Goal: Complete application form

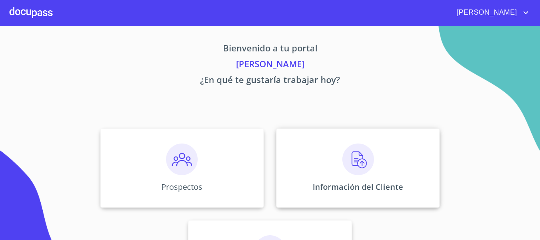
click at [383, 154] on div "Información del Cliente" at bounding box center [358, 168] width 163 height 79
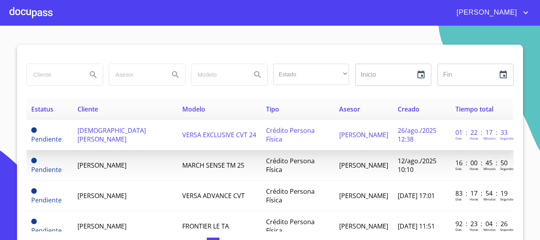
click at [266, 131] on span "Crédito Persona Física" at bounding box center [290, 134] width 49 height 17
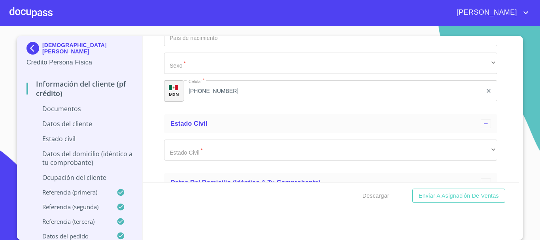
scroll to position [1503, 0]
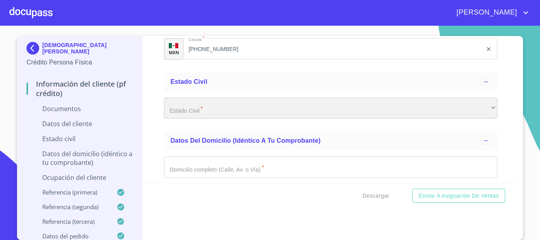
click at [252, 110] on div "​" at bounding box center [330, 108] width 333 height 21
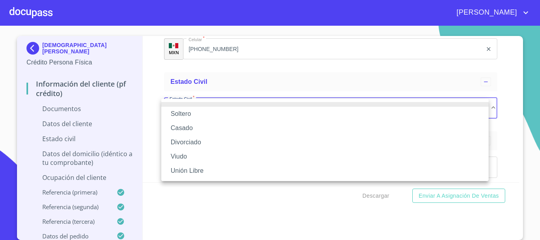
click at [177, 116] on li "Soltero" at bounding box center [325, 114] width 328 height 14
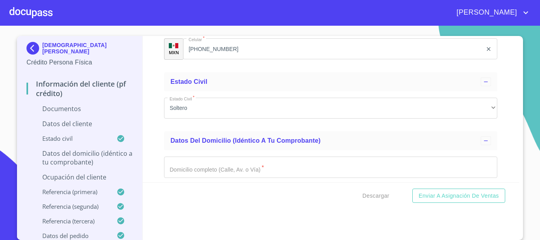
click at [150, 108] on div "Información del cliente (PF crédito) Documentos Documento de identificación.   …" at bounding box center [331, 109] width 377 height 146
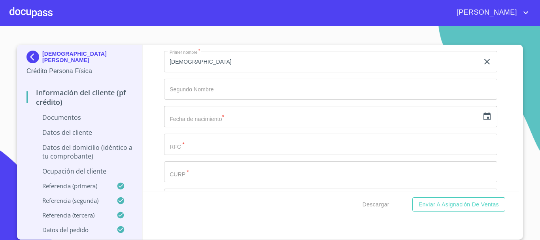
scroll to position [1226, 0]
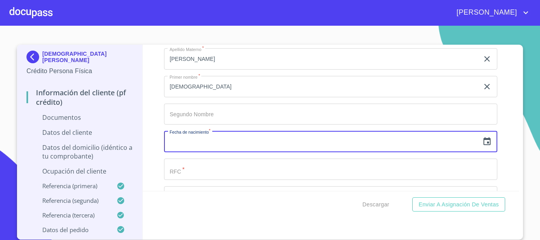
click at [209, 136] on input "text" at bounding box center [321, 141] width 315 height 21
click at [484, 141] on icon "button" at bounding box center [487, 141] width 9 height 9
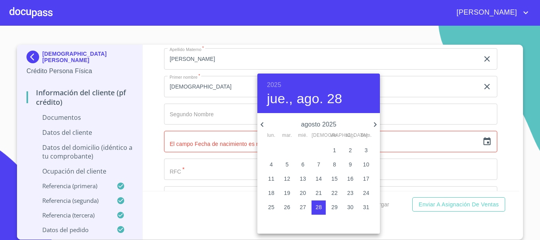
click at [200, 170] on div at bounding box center [270, 120] width 540 height 240
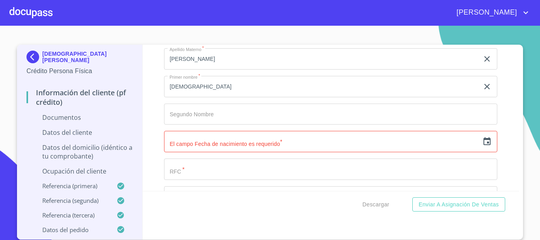
click at [238, 164] on input "Documento de identificación.   *" at bounding box center [330, 169] width 333 height 21
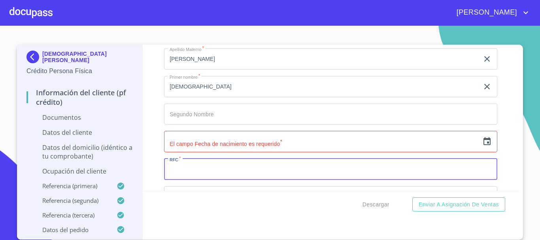
paste input "AEGJ560312"
type input "AEGJ560312QZ5"
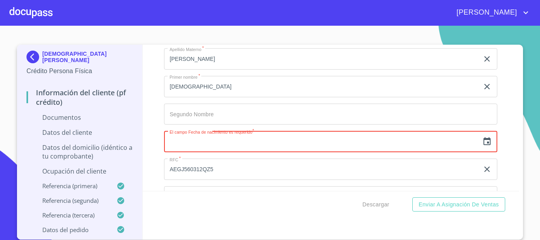
click at [232, 145] on input "text" at bounding box center [321, 141] width 315 height 21
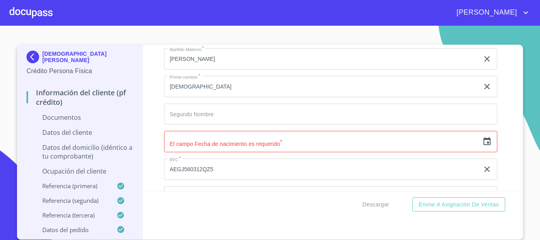
click at [488, 144] on div "​" at bounding box center [330, 141] width 333 height 21
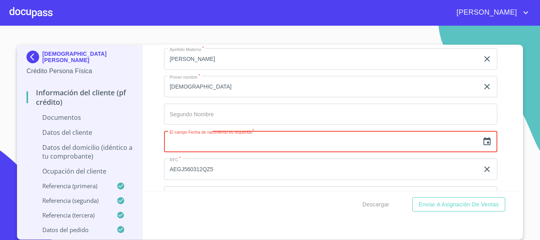
click at [483, 140] on icon "button" at bounding box center [487, 141] width 9 height 9
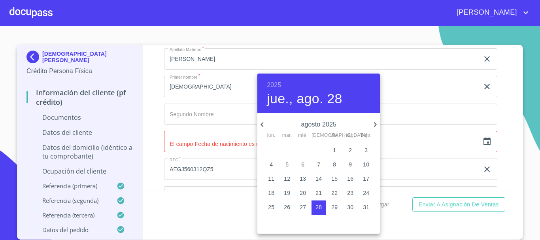
click at [264, 127] on icon "button" at bounding box center [262, 124] width 9 height 9
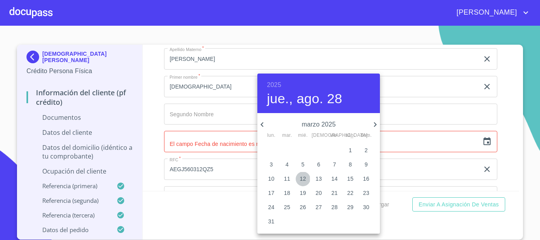
click at [307, 176] on span "12" at bounding box center [303, 179] width 14 height 8
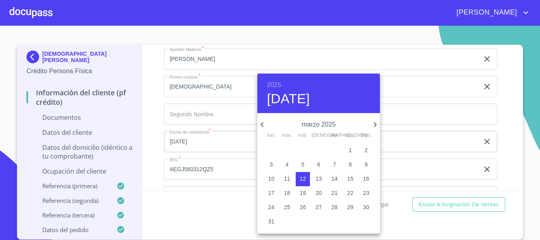
click at [279, 84] on h6 "2025" at bounding box center [274, 85] width 14 height 11
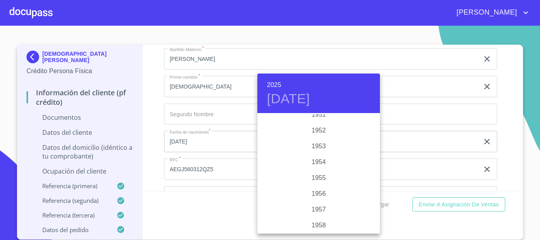
scroll to position [388, 0]
click at [320, 225] on div "1956" at bounding box center [319, 225] width 123 height 16
type input "[DATE]"
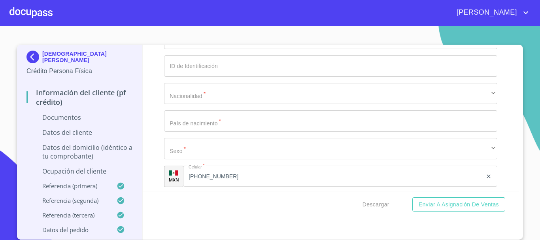
scroll to position [1305, 0]
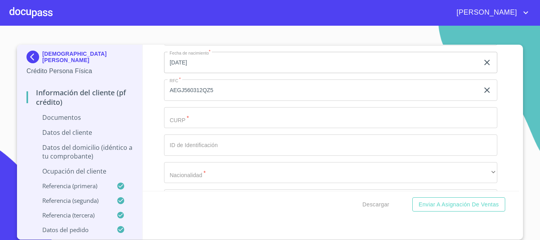
click at [254, 126] on input "Documento de identificación.   *" at bounding box center [330, 117] width 333 height 21
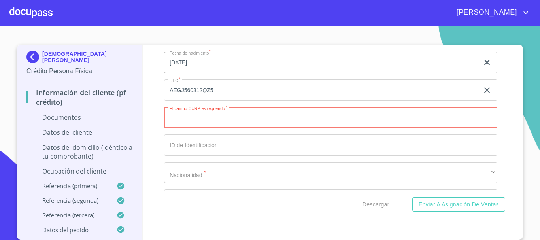
paste input "AEGJ560312HJCCMS06"
type input "AEGJ560312HJCCMS06"
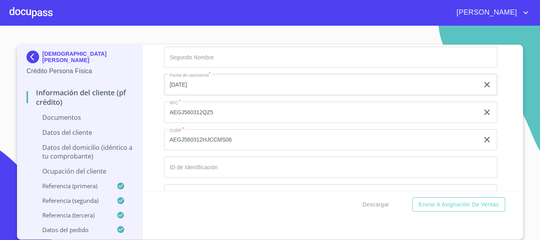
scroll to position [1266, 0]
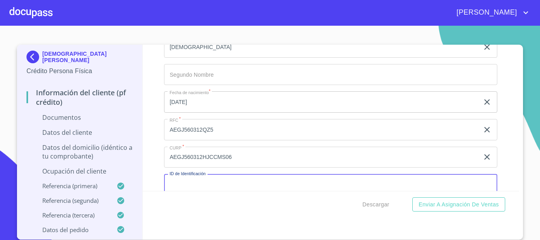
click at [270, 185] on input "Documento de identificación.   *" at bounding box center [330, 184] width 333 height 21
paste input "1351074966"
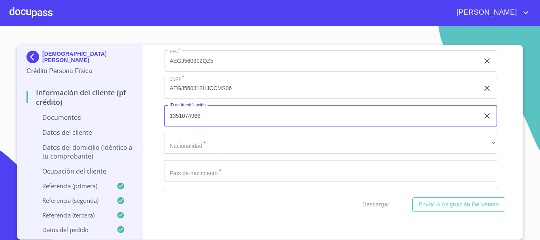
scroll to position [1345, 0]
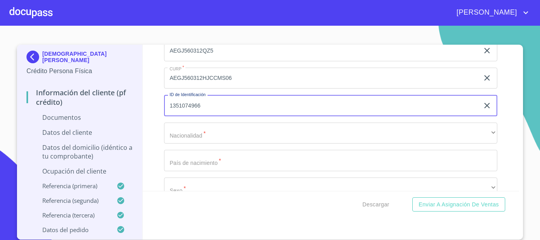
type input "1351074966"
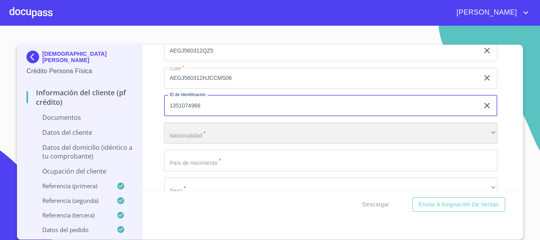
click at [215, 123] on div "​" at bounding box center [330, 133] width 333 height 21
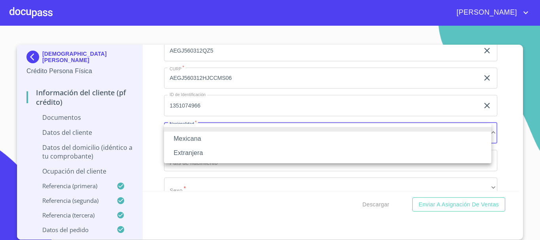
click at [208, 138] on li "Mexicana" at bounding box center [328, 139] width 328 height 14
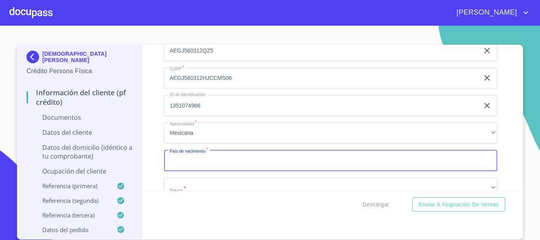
click at [215, 161] on input "Documento de identificación.   *" at bounding box center [330, 160] width 333 height 21
type input "MEXICOQ"
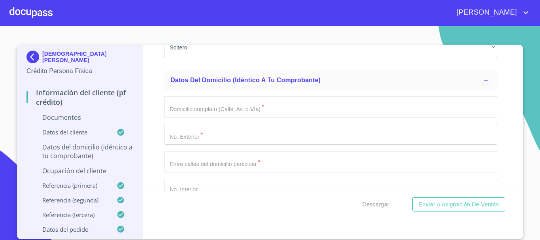
scroll to position [1601, 0]
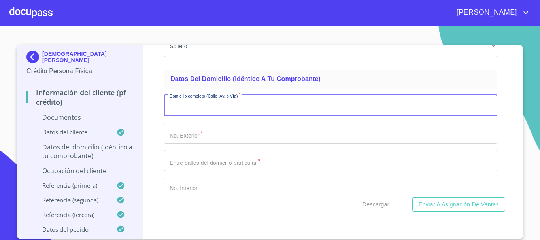
click at [210, 110] on input "Documento de identificación.   *" at bounding box center [330, 105] width 333 height 21
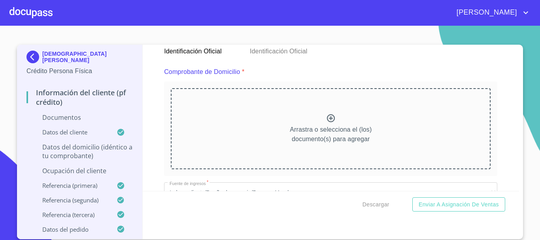
scroll to position [396, 0]
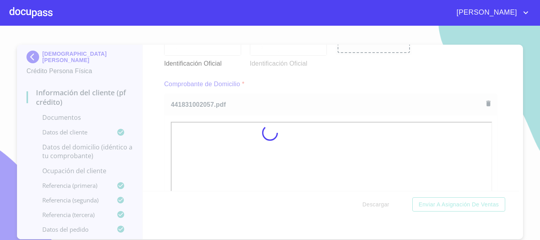
click at [461, 74] on div at bounding box center [270, 133] width 540 height 214
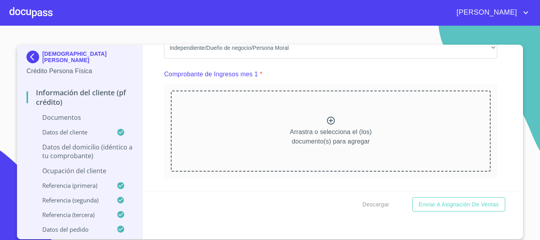
scroll to position [712, 0]
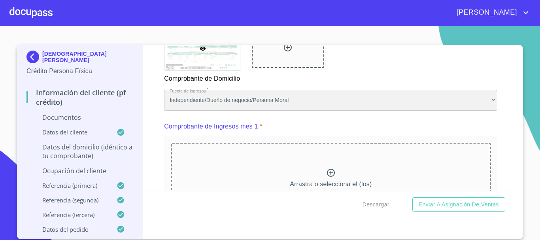
click at [222, 111] on div "Independiente/Dueño de negocio/Persona Moral" at bounding box center [330, 100] width 333 height 21
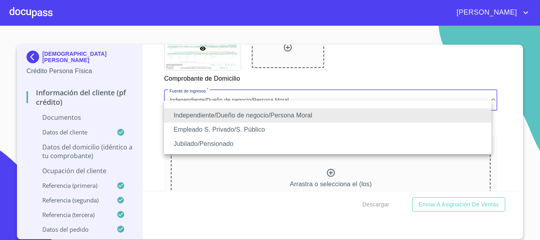
click at [237, 142] on li "Jubilado/Pensionado" at bounding box center [328, 144] width 328 height 14
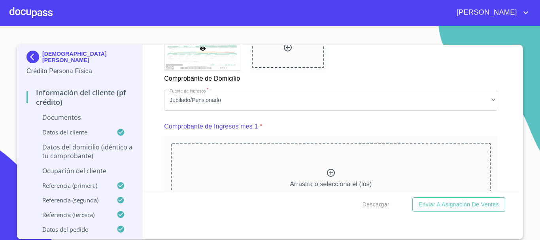
click at [298, 133] on div "Comprobante de Ingresos mes 1 *" at bounding box center [330, 126] width 333 height 19
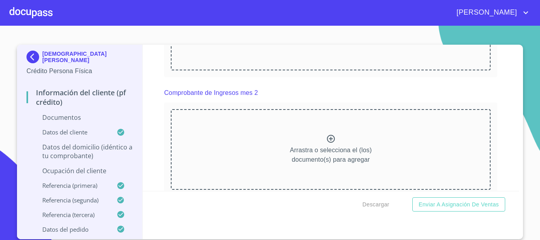
scroll to position [791, 0]
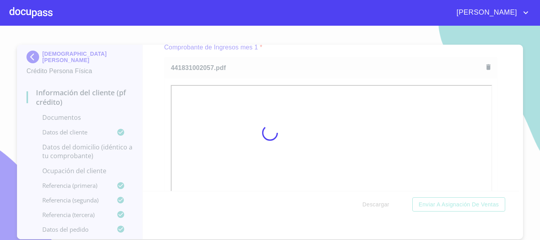
click at [498, 80] on div at bounding box center [270, 133] width 540 height 214
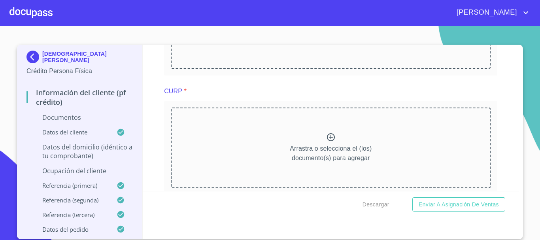
scroll to position [1345, 0]
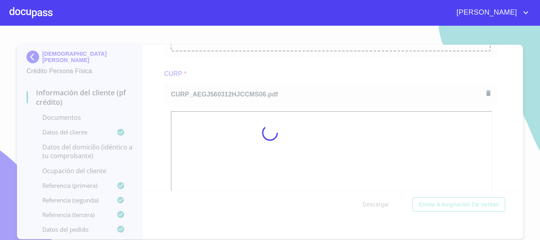
click at [380, 79] on div at bounding box center [270, 133] width 540 height 214
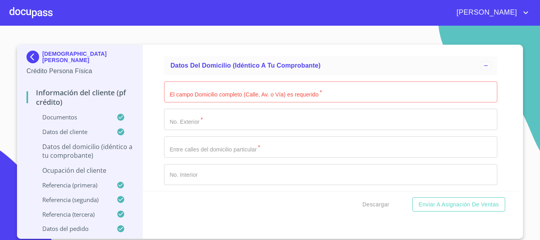
scroll to position [2294, 0]
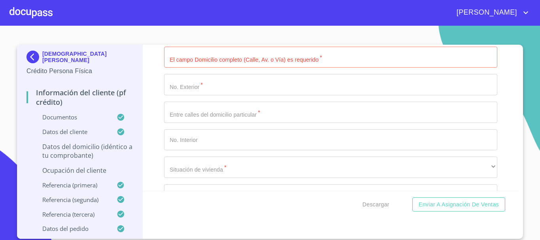
click at [212, 68] on input "Documento de identificación.   *" at bounding box center [330, 57] width 333 height 21
paste input "ARCO [PERSON_NAME]"
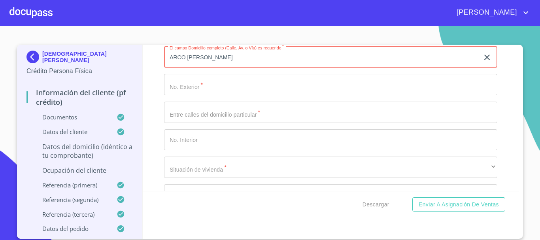
type input "ARCO [PERSON_NAME]"
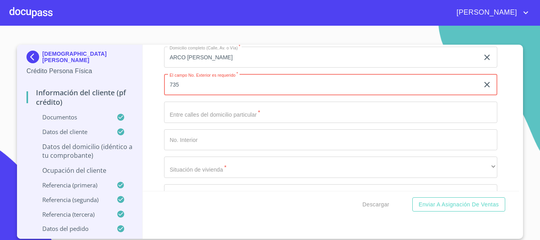
type input "735"
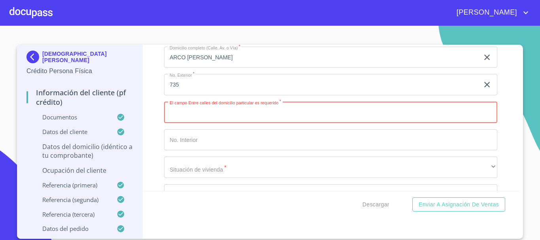
paste input "ARCO GOTICO Y ARCO MORISCO"
type input "ARCO GOTICO Y ARCO MORISCO"
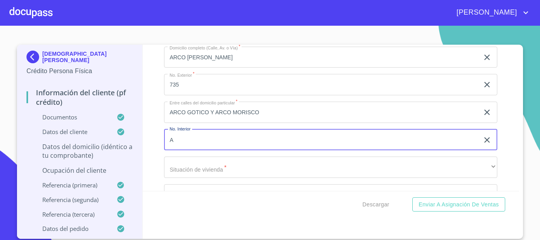
type input "A"
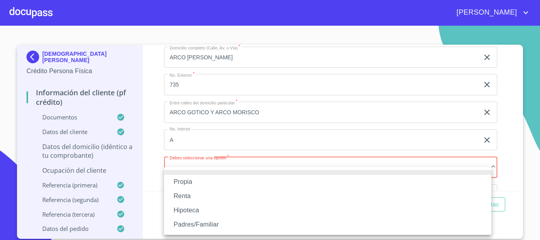
click at [259, 181] on li "Propia" at bounding box center [328, 182] width 328 height 14
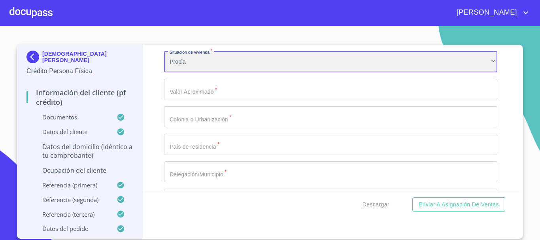
scroll to position [2413, 0]
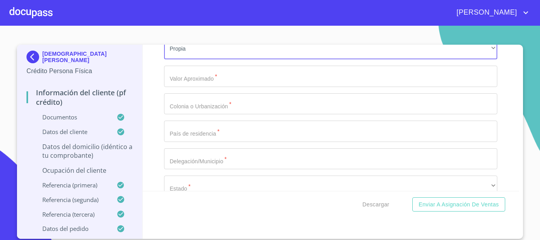
click at [193, 84] on input "Documento de identificación.   *" at bounding box center [330, 76] width 333 height 21
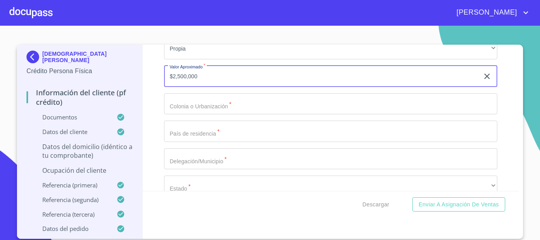
type input "$2,500,000"
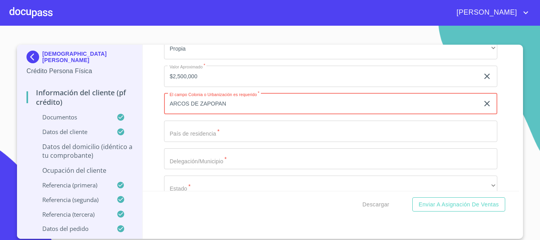
type input "ARCOS DE ZAPOPAN"
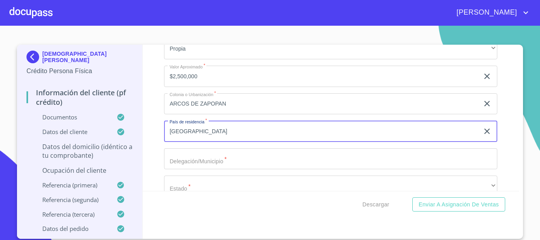
type input "[GEOGRAPHIC_DATA]"
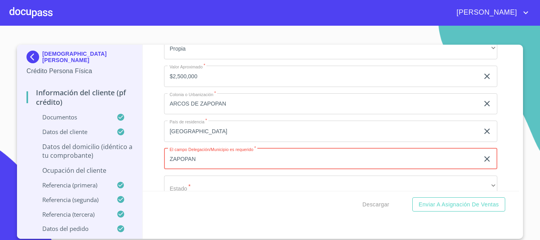
type input "ZAPOPAN"
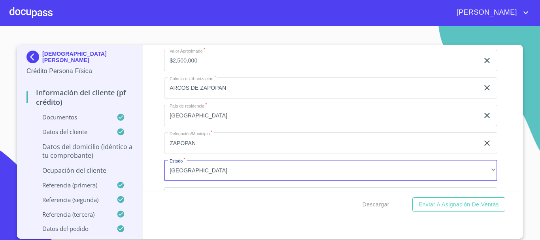
scroll to position [2519, 0]
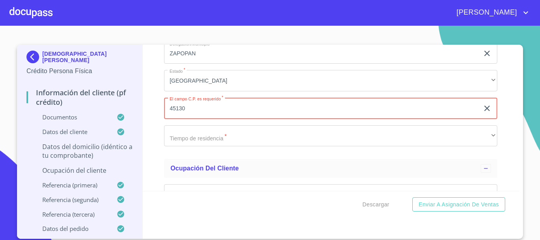
type input "45130"
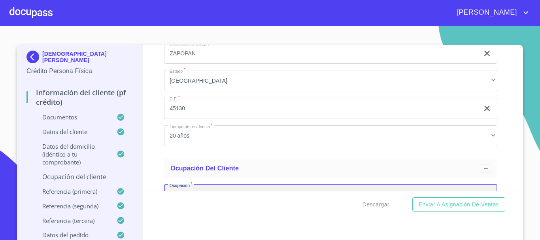
scroll to position [2605, 0]
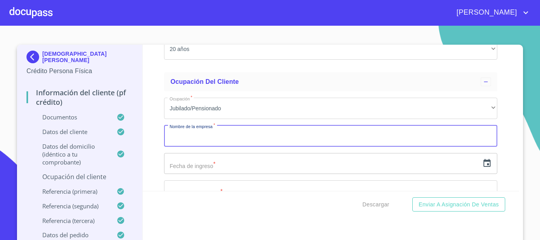
type input "D"
type input "[DEMOGRAPHIC_DATA][PERSON_NAME]"
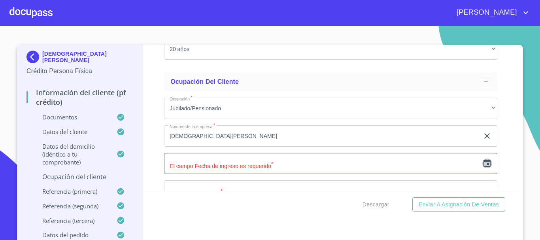
click at [484, 167] on icon "button" at bounding box center [487, 163] width 7 height 8
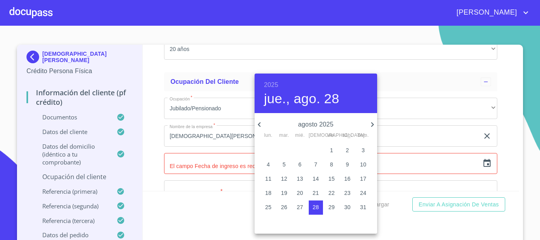
click at [268, 81] on h6 "2025" at bounding box center [271, 85] width 14 height 11
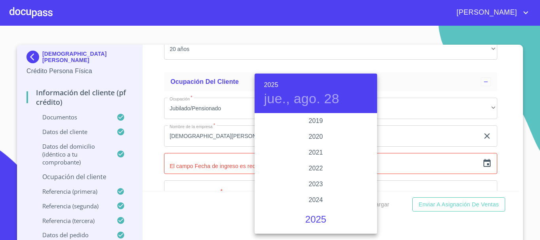
scroll to position [1456, 0]
click at [314, 152] on div "2019" at bounding box center [316, 154] width 123 height 16
type input "[DATE]"
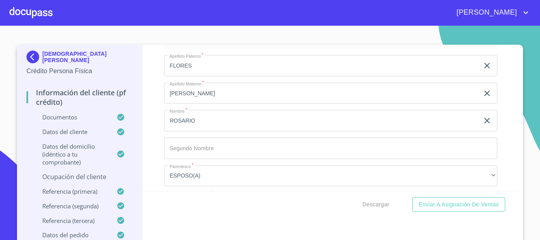
scroll to position [3283, 0]
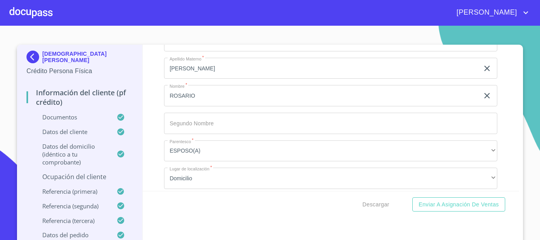
click at [85, 173] on p "Ocupación del Cliente" at bounding box center [80, 176] width 106 height 9
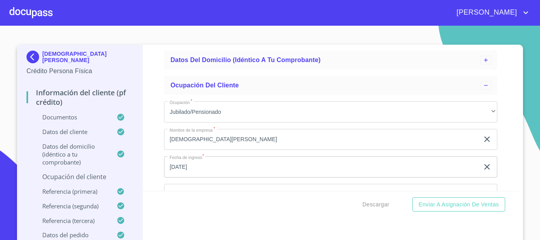
scroll to position [191, 0]
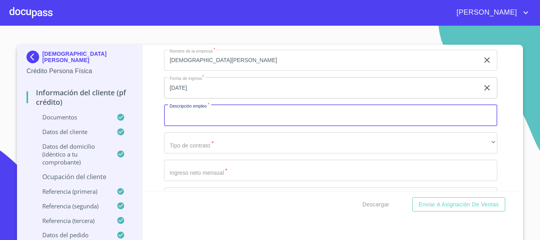
click at [216, 116] on input "Ocupación   *" at bounding box center [330, 115] width 333 height 21
type input "JUBILADO"
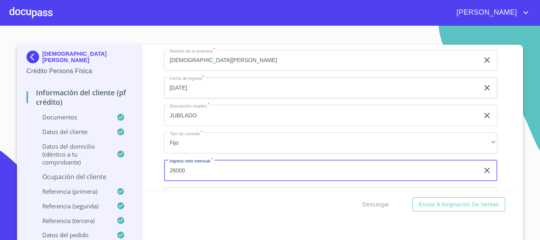
type input "26000"
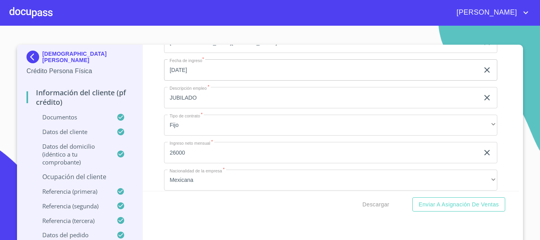
scroll to position [298, 0]
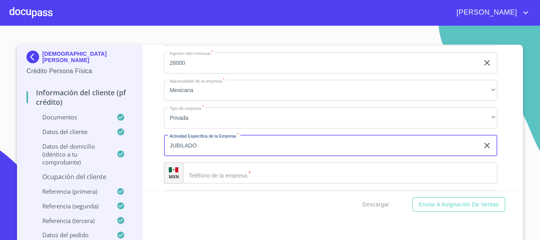
type input "JUBILADO"
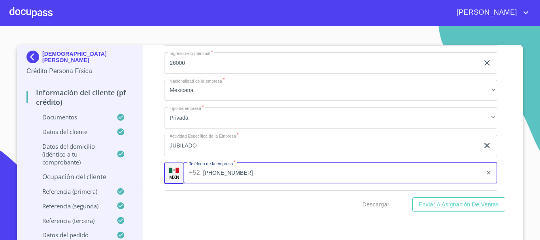
type input "[PHONE_NUMBER]"
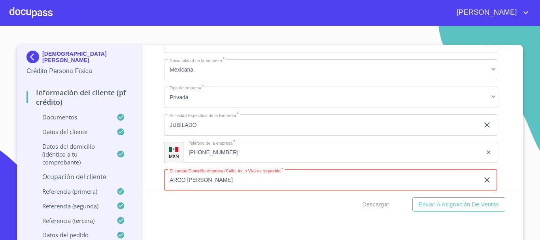
type input "ARCO [PERSON_NAME]"
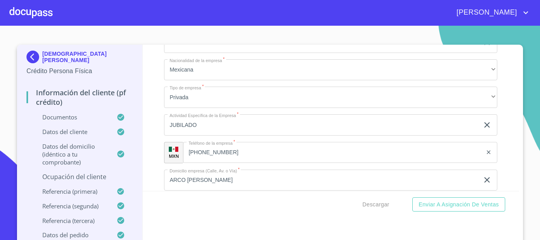
scroll to position [409, 0]
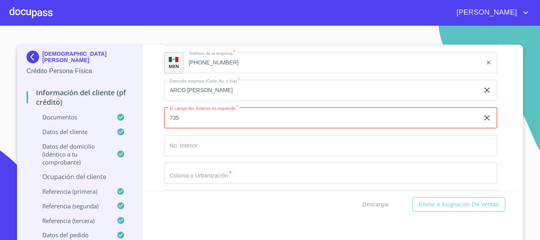
type input "735"
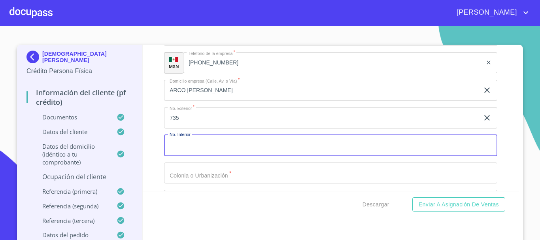
type input "4"
type input "A"
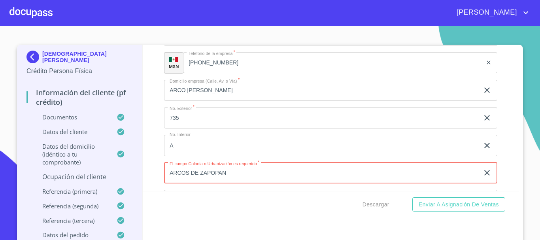
type input "ARCOS DE ZAPOPAN"
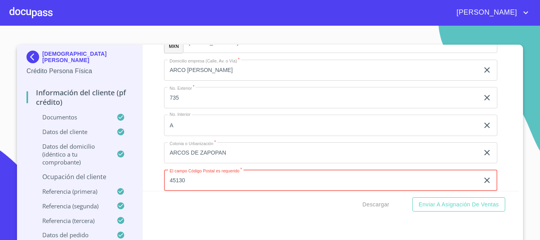
type input "45130"
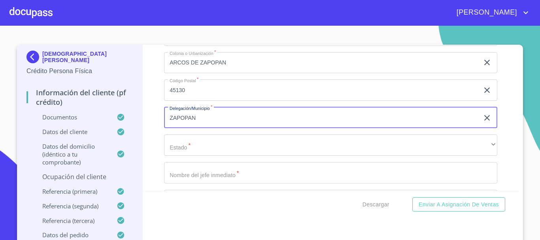
type input "ZAPOPAN"
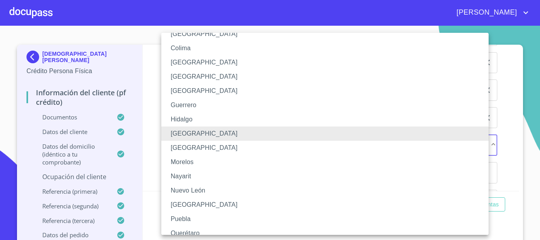
scroll to position [113, 0]
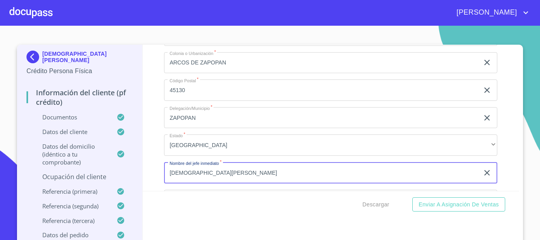
type input "[DEMOGRAPHIC_DATA][PERSON_NAME]"
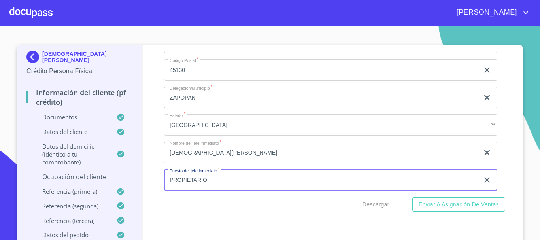
type input "PROPIETARIO"
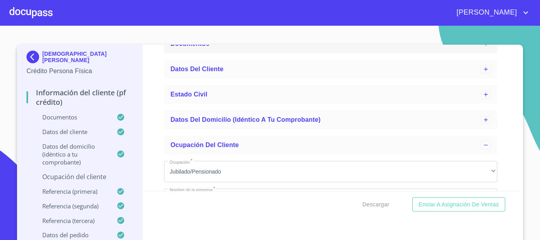
scroll to position [0, 0]
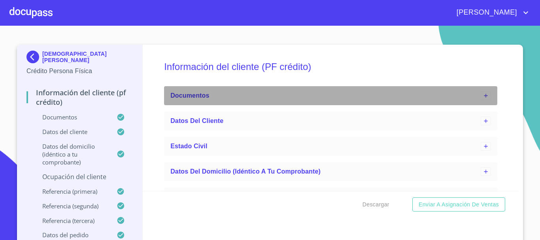
click at [343, 105] on div "Documentos" at bounding box center [330, 95] width 333 height 19
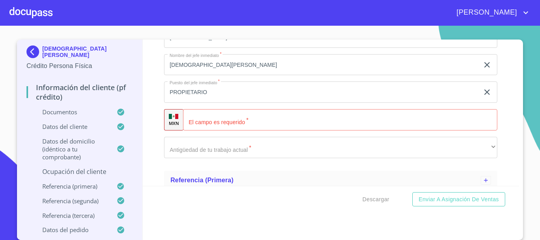
scroll to position [2390, 0]
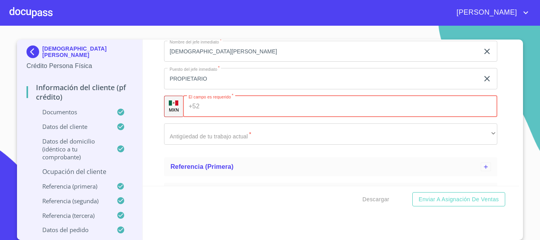
click at [238, 117] on input "Documento de identificación.   *" at bounding box center [350, 106] width 295 height 21
type input "[PHONE_NUMBER]"
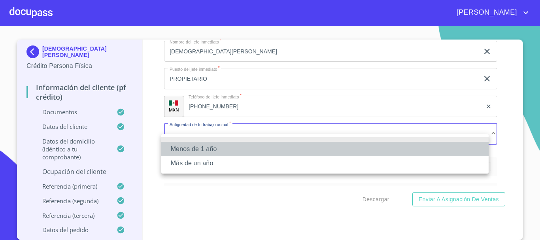
click at [231, 155] on li "Menos de 1 año" at bounding box center [325, 149] width 328 height 14
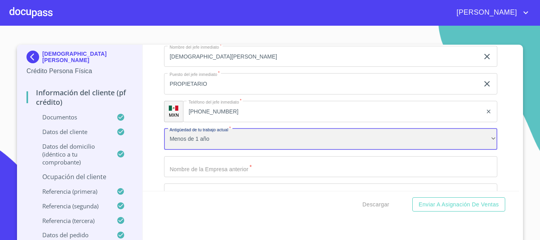
click at [222, 146] on div "Menos de 1 año" at bounding box center [330, 139] width 333 height 21
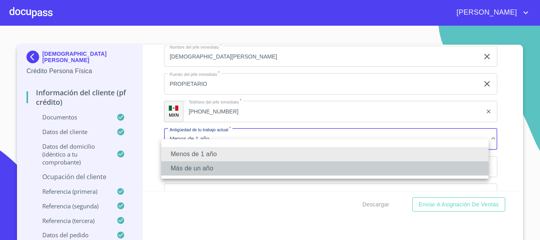
click at [201, 164] on li "Más de un año" at bounding box center [325, 168] width 328 height 14
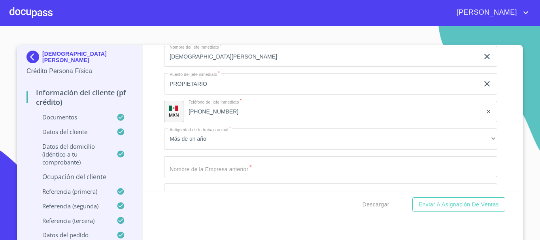
click at [152, 128] on div "Información del cliente (PF crédito) Documentos Documento de identificación.   …" at bounding box center [331, 118] width 377 height 146
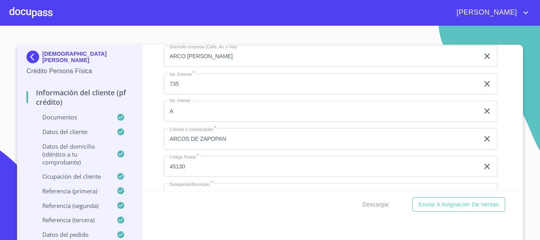
scroll to position [2153, 0]
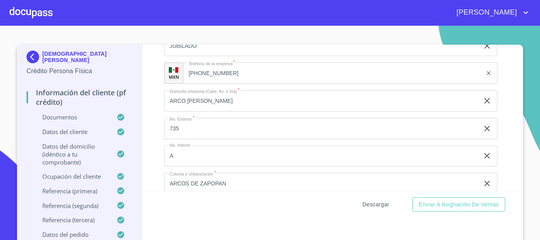
click at [369, 202] on span "Descargar" at bounding box center [376, 205] width 27 height 10
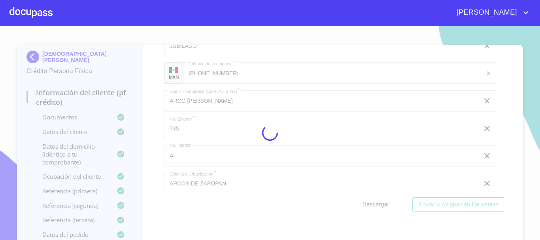
scroll to position [5, 0]
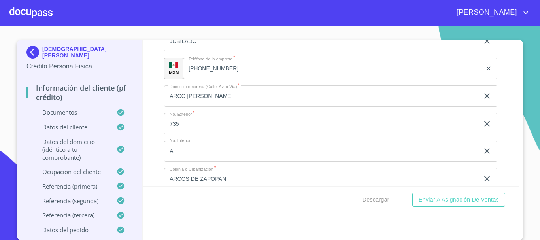
click at [453, 207] on div "Descargar Enviar a Asignación de Ventas" at bounding box center [331, 199] width 377 height 27
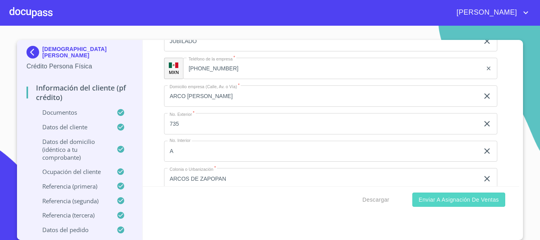
click at [450, 197] on span "Enviar a Asignación de Ventas" at bounding box center [459, 200] width 80 height 10
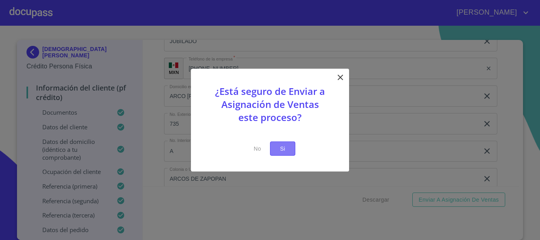
click at [288, 146] on span "Si" at bounding box center [283, 149] width 13 height 10
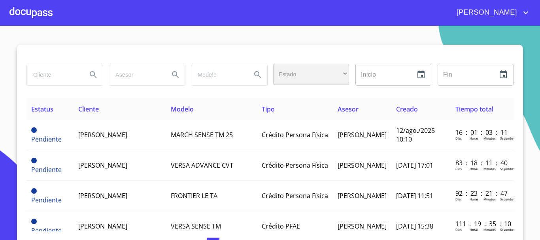
click at [304, 76] on div "​" at bounding box center [311, 74] width 76 height 21
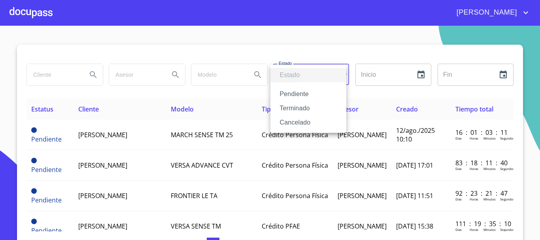
click at [304, 112] on li "Terminado" at bounding box center [309, 108] width 76 height 14
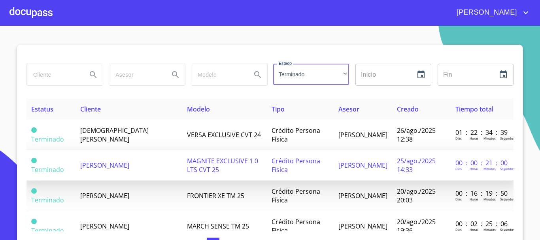
click at [188, 150] on td "MAGNITE EXCLUSIVE 1 0 LTS CVT 25" at bounding box center [224, 165] width 85 height 30
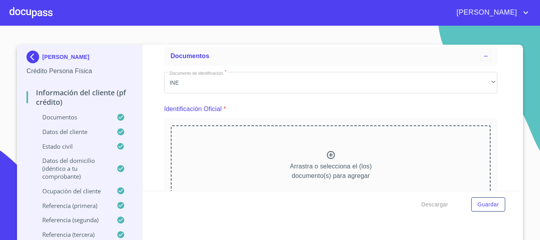
scroll to position [79, 0]
